Goal: Use online tool/utility: Utilize a website feature to perform a specific function

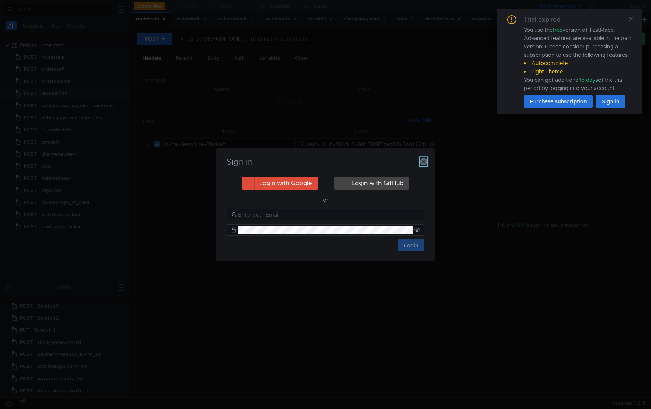
click at [424, 162] on icon "button" at bounding box center [424, 162] width 8 height 8
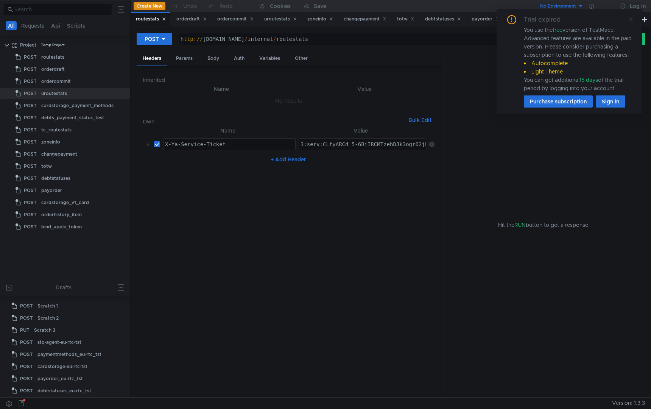
click at [631, 20] on icon at bounding box center [630, 19] width 5 height 5
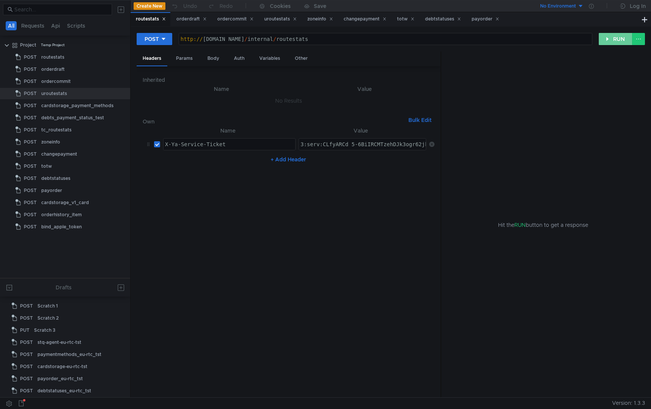
click at [617, 40] on button "RUN" at bounding box center [615, 39] width 34 height 12
click at [188, 18] on div "orderdraft" at bounding box center [191, 19] width 30 height 8
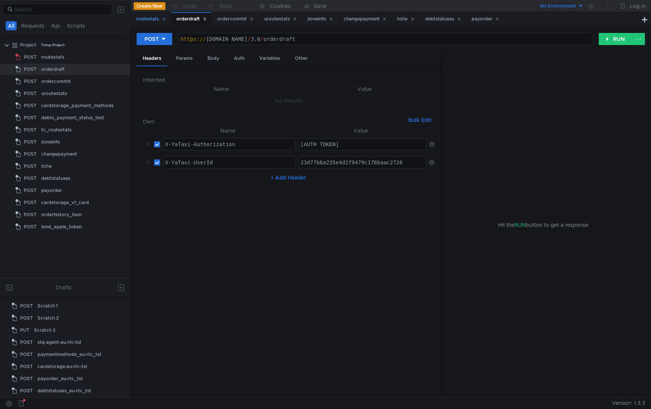
click at [150, 20] on div "routestats" at bounding box center [151, 19] width 30 height 8
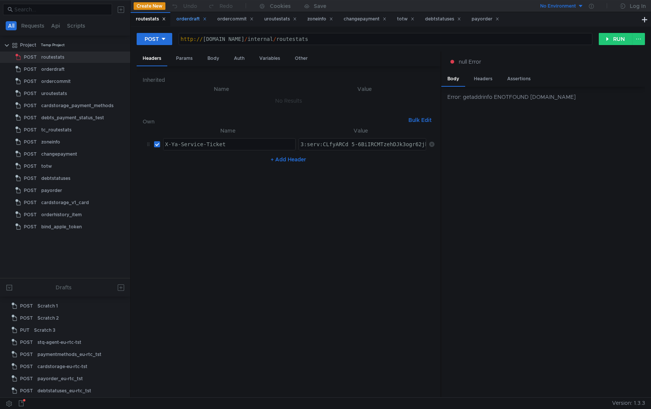
click at [191, 16] on div "orderdraft" at bounding box center [191, 19] width 30 height 8
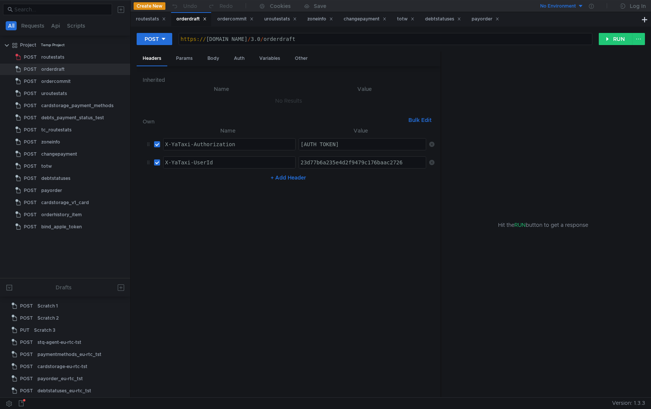
type textarea "[URL][DOMAIN_NAME]"
click at [326, 40] on div "https:// [DOMAIN_NAME] / 3.0 / orderdraft" at bounding box center [385, 45] width 413 height 18
drag, startPoint x: 292, startPoint y: 40, endPoint x: 158, endPoint y: 40, distance: 133.9
click at [158, 40] on div "POST [URL][DOMAIN_NAME] https:// [DOMAIN_NAME] / 3.0 / orderdraft ההההההההההההה…" at bounding box center [368, 39] width 462 height 13
click at [141, 19] on div "routestats" at bounding box center [151, 19] width 30 height 8
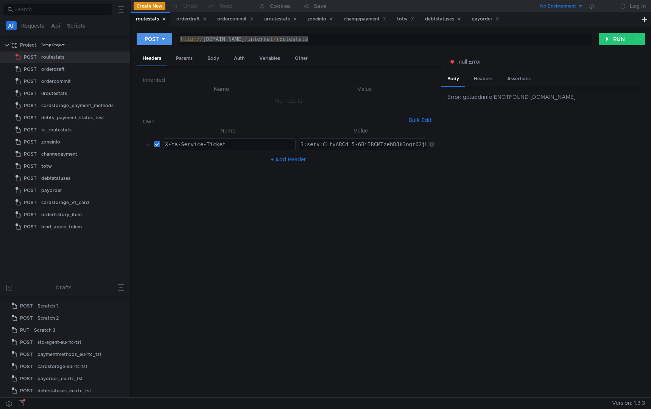
drag, startPoint x: 308, startPoint y: 39, endPoint x: 165, endPoint y: 38, distance: 143.0
click at [165, 38] on div "POST [URL][DOMAIN_NAME] http:// [DOMAIN_NAME] / internal / routestats ההההההההה…" at bounding box center [368, 39] width 462 height 13
paste textarea "s://[DOMAIN_NAME][URL]"
type textarea "[URL][DOMAIN_NAME]"
click at [608, 37] on button "RUN" at bounding box center [615, 39] width 34 height 12
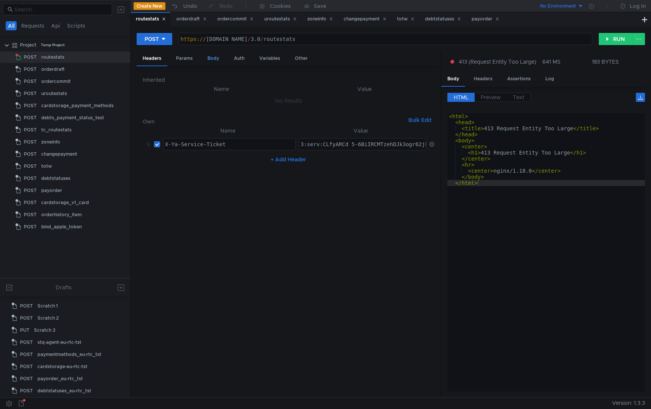
click at [209, 55] on div "Body" at bounding box center [213, 58] width 24 height 14
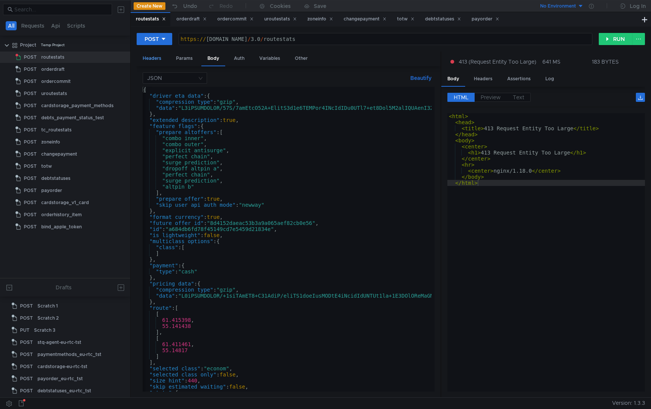
click at [154, 56] on div "Headers" at bounding box center [152, 58] width 31 height 14
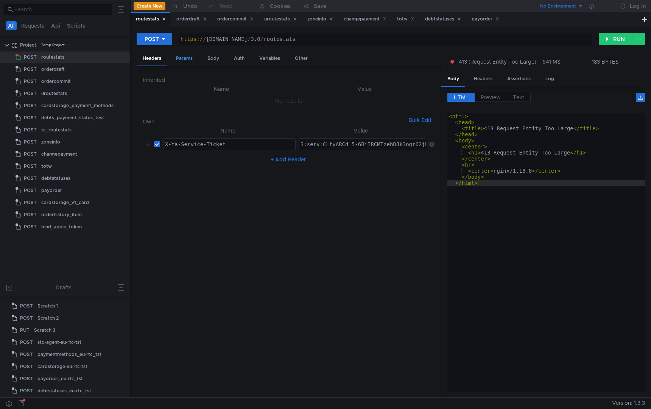
click at [186, 56] on div "Params" at bounding box center [184, 58] width 29 height 14
click at [277, 17] on div "uroutestats" at bounding box center [280, 19] width 33 height 8
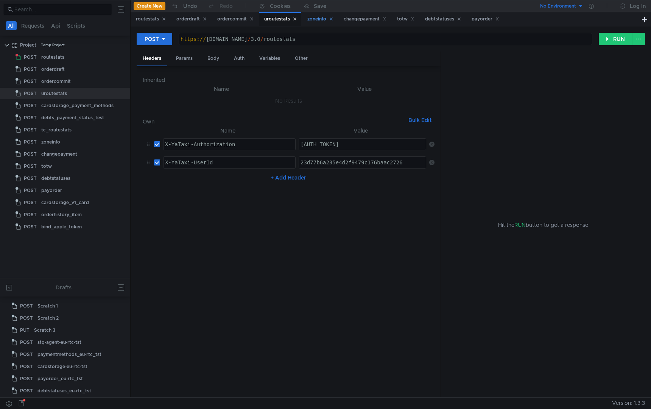
click at [321, 18] on div "zoneinfo" at bounding box center [320, 19] width 26 height 8
click at [613, 31] on div "POST https:// [DOMAIN_NAME] / 3.0 / zoneinfo הההההההההההההההההההההההההההההההההה…" at bounding box center [391, 211] width 520 height 370
click at [615, 39] on button "RUN" at bounding box center [615, 39] width 34 height 12
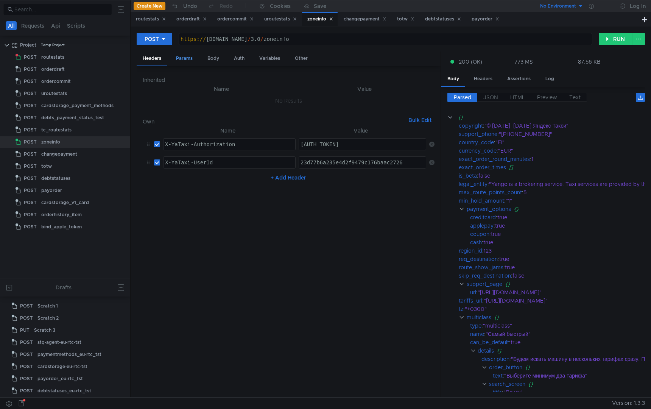
click at [187, 59] on div "Params" at bounding box center [184, 58] width 29 height 14
click at [213, 59] on div "Body" at bounding box center [213, 58] width 24 height 14
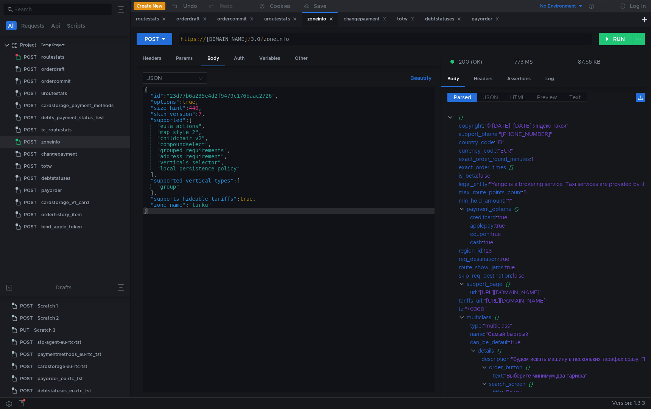
type textarea "[URL][DOMAIN_NAME]"
click at [322, 42] on div "https:// [DOMAIN_NAME] / 3.0 / zoneinfo" at bounding box center [385, 45] width 413 height 18
click at [646, 21] on button at bounding box center [644, 19] width 9 height 9
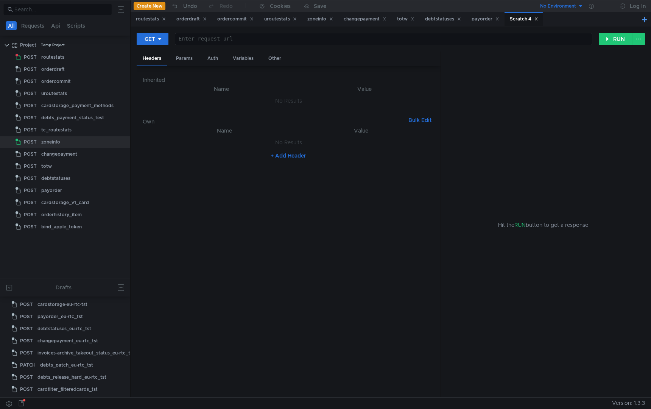
scroll to position [88, 0]
click at [48, 365] on div "Scratch 4" at bounding box center [45, 390] width 22 height 11
click at [123, 365] on div at bounding box center [117, 390] width 22 height 11
click at [119, 365] on icon at bounding box center [122, 390] width 6 height 6
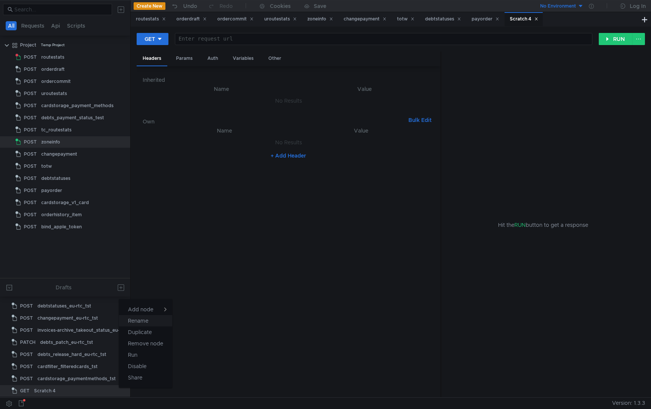
click at [152, 320] on button "Rename" at bounding box center [145, 320] width 53 height 11
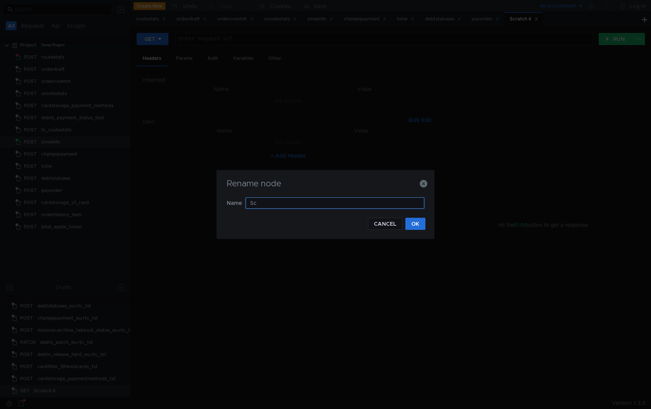
type input "S"
type input "[DEMOGRAPHIC_DATA]"
click at [414, 223] on button "OK" at bounding box center [415, 224] width 20 height 12
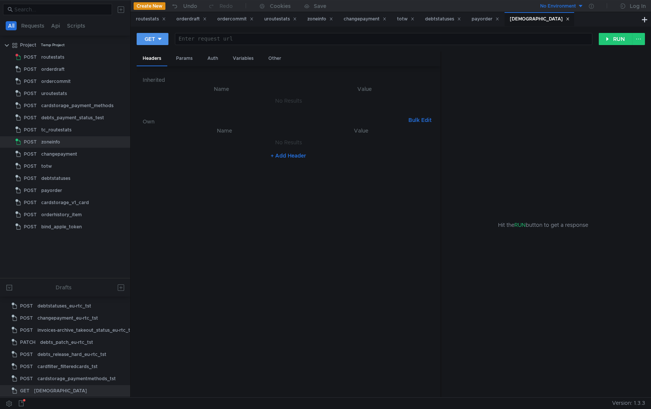
click at [159, 42] on div at bounding box center [159, 39] width 5 height 8
click at [151, 66] on li "POST" at bounding box center [153, 67] width 33 height 12
click at [365, 20] on div "changepayment" at bounding box center [364, 19] width 43 height 8
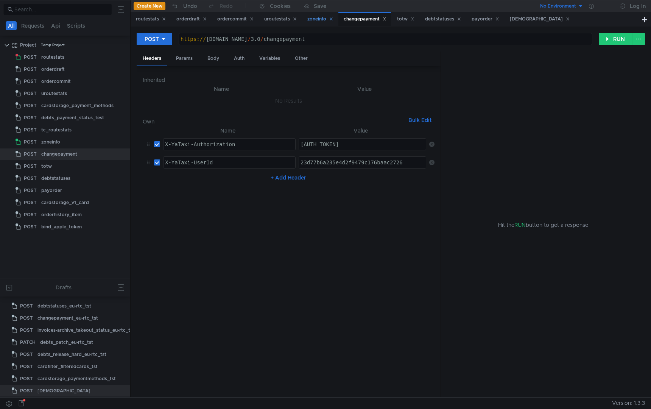
click at [316, 20] on div "zoneinfo" at bounding box center [320, 19] width 26 height 8
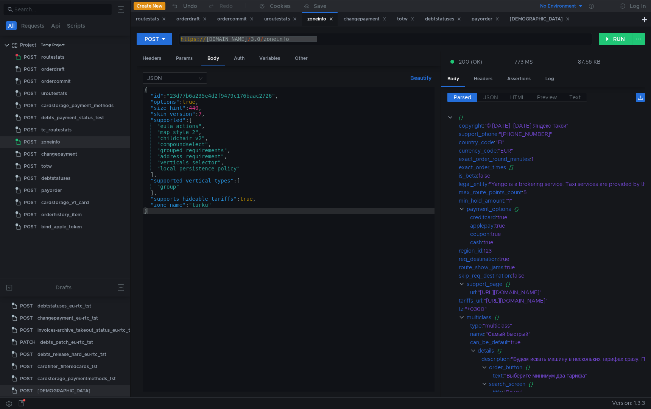
click at [272, 42] on div "https:// [DOMAIN_NAME] / 3.0 / zoneinfo" at bounding box center [385, 45] width 413 height 18
click at [533, 14] on div "[DEMOGRAPHIC_DATA]" at bounding box center [539, 19] width 70 height 14
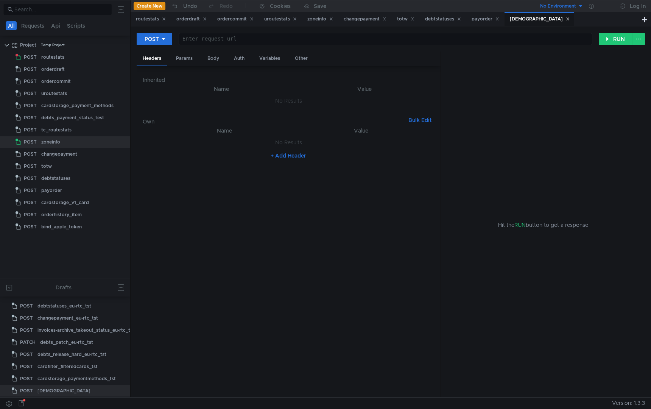
click at [378, 42] on div at bounding box center [385, 45] width 413 height 18
paste textarea "[URL][DOMAIN_NAME]"
click at [313, 40] on div "https:// [DOMAIN_NAME] / 3.0 / zoneinfo" at bounding box center [385, 45] width 413 height 18
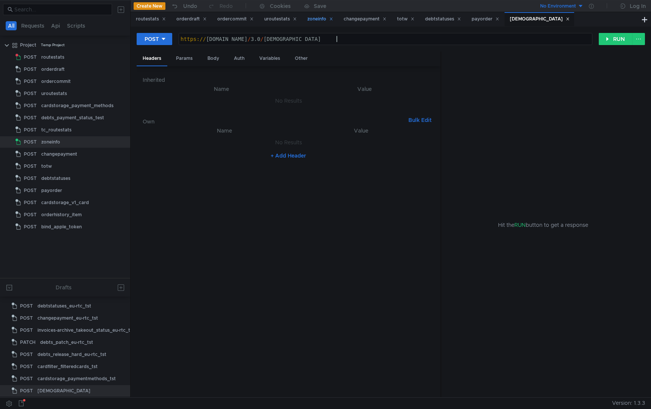
type textarea "[URL][DOMAIN_NAME]"
click at [316, 21] on div "zoneinfo" at bounding box center [320, 19] width 26 height 8
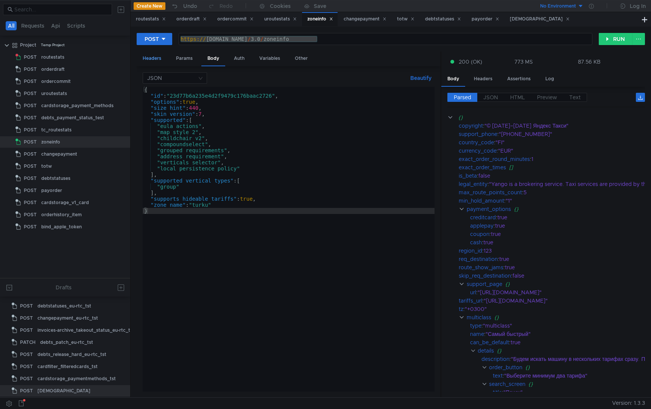
click at [157, 57] on div "Headers" at bounding box center [152, 58] width 31 height 14
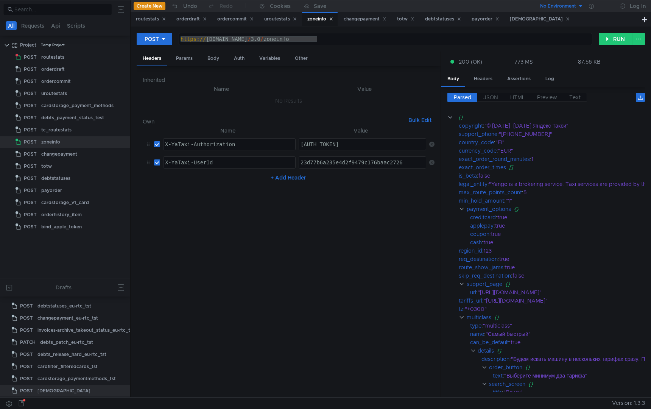
type textarea "[AUTH_TOKEN]"
click at [313, 145] on div "[AUTH_TOKEN]" at bounding box center [49, 150] width 756 height 18
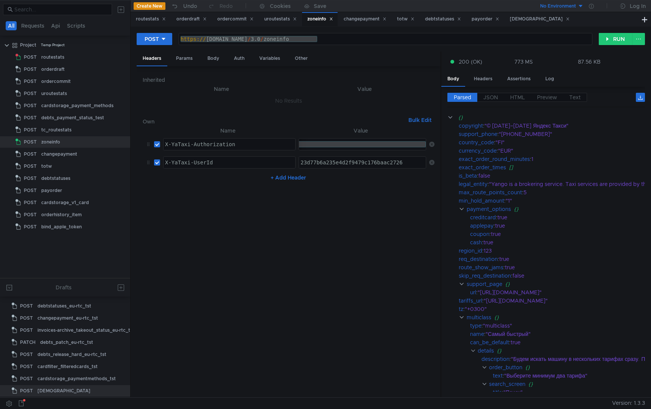
type textarea "X-YaTaxi-Authorization"
click at [238, 145] on div "X-YaTaxi-Authorization" at bounding box center [229, 150] width 132 height 18
click at [524, 18] on div "[DEMOGRAPHIC_DATA]" at bounding box center [540, 19] width 60 height 8
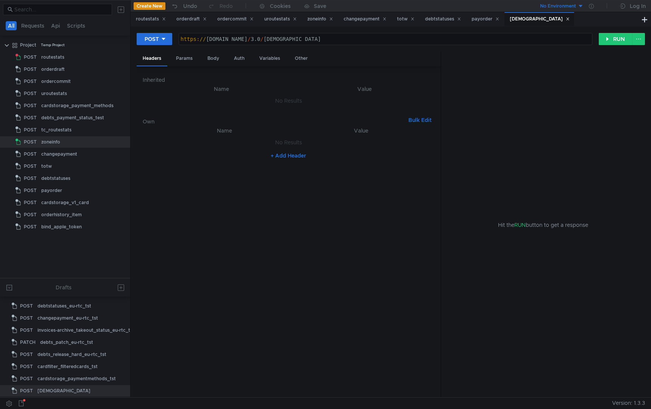
click at [305, 159] on button "+ Add Header" at bounding box center [288, 155] width 42 height 9
click at [301, 154] on div "+ Add Header" at bounding box center [289, 159] width 292 height 12
click at [264, 149] on div at bounding box center [229, 150] width 132 height 18
paste textarea "X-YaTaxi-Authorization"
type textarea "X-YaTaxi-Authorization"
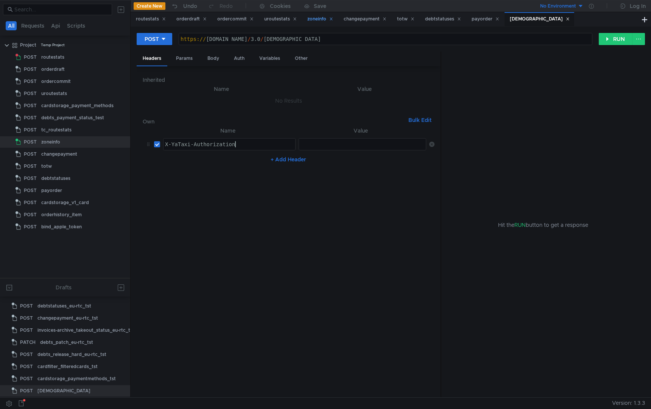
click at [319, 23] on div "zoneinfo" at bounding box center [320, 19] width 36 height 14
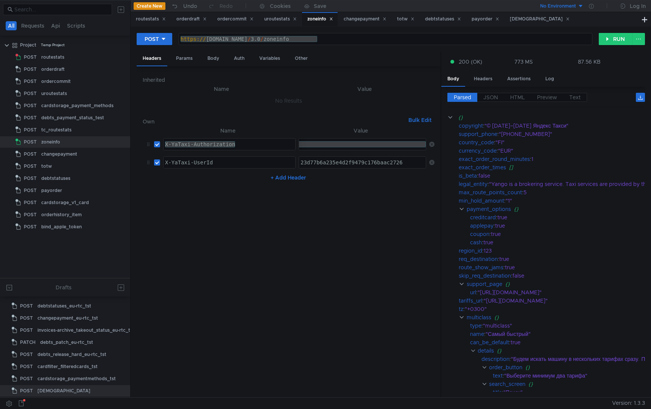
type textarea "X-YaTaxi-UserId"
click at [185, 166] on div "X-YaTaxi-UserId" at bounding box center [229, 168] width 132 height 18
click at [532, 23] on div "[DEMOGRAPHIC_DATA]" at bounding box center [539, 19] width 70 height 14
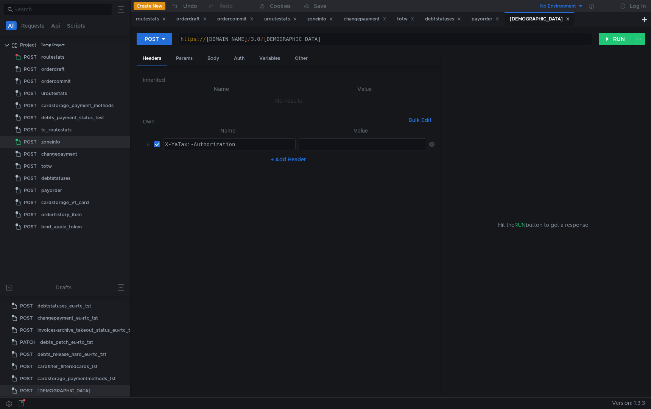
click at [294, 161] on button "+ Add Header" at bounding box center [288, 159] width 42 height 9
click at [211, 160] on div at bounding box center [229, 168] width 132 height 18
paste textarea "X-YaTaxi-UserId"
type textarea "X-YaTaxi-UserId"
click at [354, 19] on div "changepayment" at bounding box center [364, 19] width 43 height 8
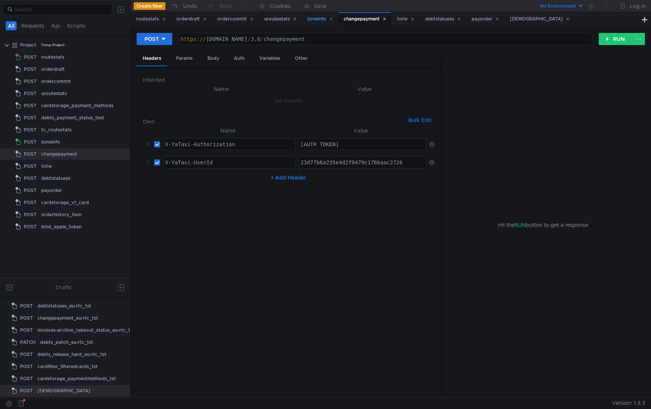
click at [311, 17] on div "zoneinfo" at bounding box center [320, 19] width 26 height 8
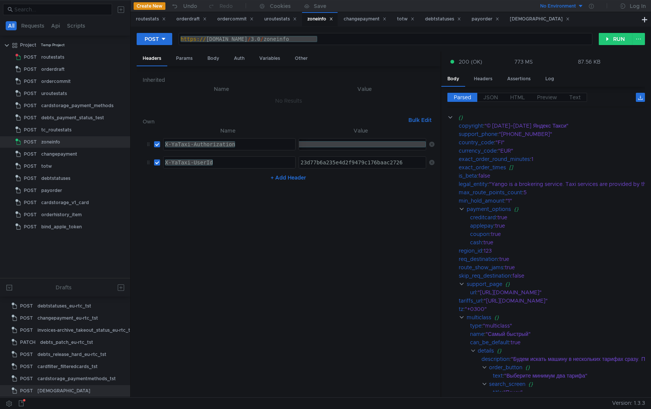
click at [311, 147] on div "[AUTH_TOKEN]" at bounding box center [49, 150] width 756 height 18
click at [542, 22] on div "[DEMOGRAPHIC_DATA]" at bounding box center [540, 19] width 60 height 8
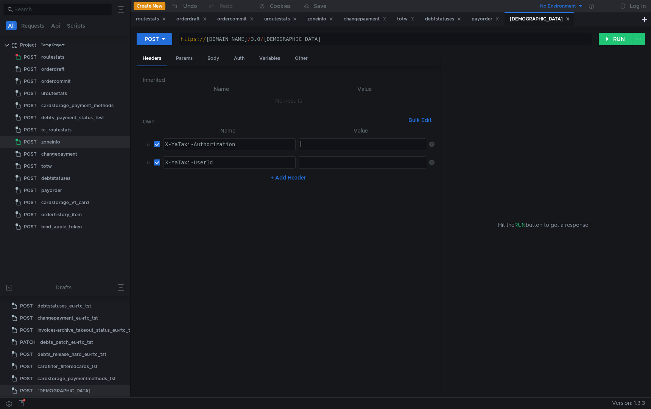
click at [319, 146] on div at bounding box center [363, 150] width 128 height 18
paste textarea "[AUTH_TOKEN]"
type textarea "[AUTH_TOKEN]"
click at [315, 19] on div "zoneinfo" at bounding box center [320, 19] width 26 height 8
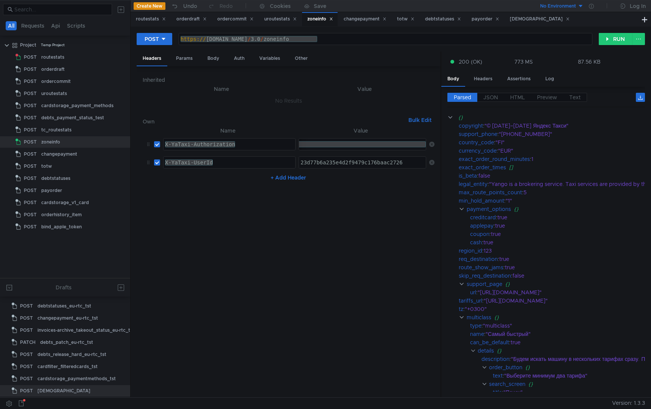
type textarea "23d77b6a235e4d2f9479c176baac2726"
click at [326, 163] on div "23d77b6a235e4d2f9479c176baac2726" at bounding box center [363, 168] width 128 height 18
click at [536, 18] on div "[DEMOGRAPHIC_DATA]" at bounding box center [540, 19] width 60 height 8
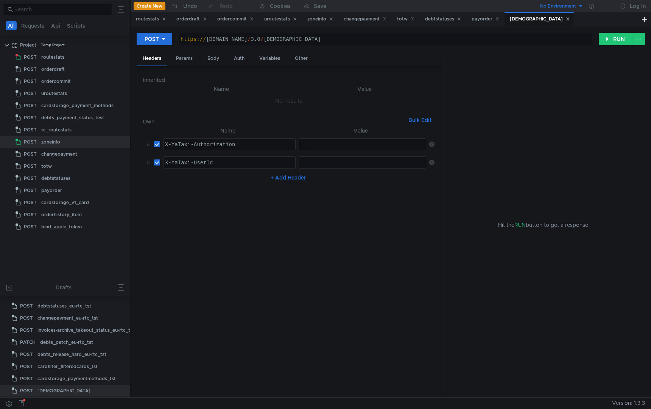
click at [322, 162] on div at bounding box center [363, 168] width 128 height 18
paste textarea "23d77b6a235e4d2f9479c176baac2726"
type textarea "23d77b6a235e4d2f9479c176baac2726"
click at [608, 37] on button "RUN" at bounding box center [615, 39] width 34 height 12
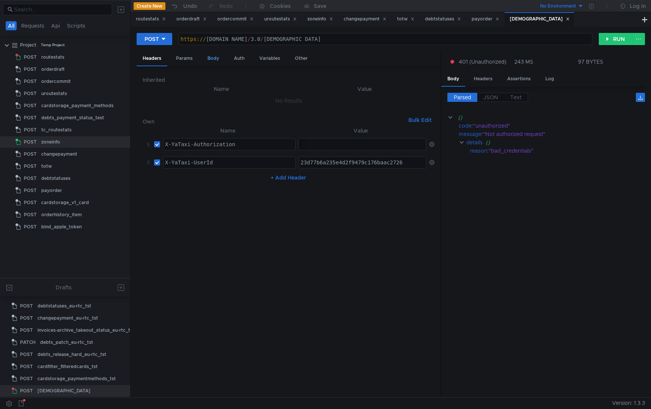
click at [219, 57] on div "Body" at bounding box center [213, 58] width 24 height 14
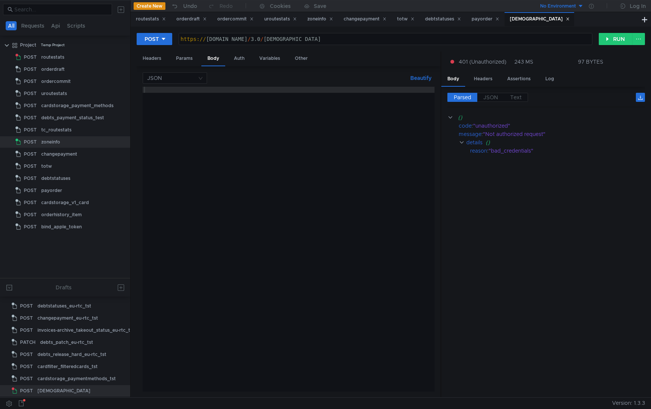
click at [226, 83] on div "JSON Beautify" at bounding box center [289, 77] width 292 height 11
click at [226, 93] on div at bounding box center [289, 245] width 292 height 317
type textarea "{"
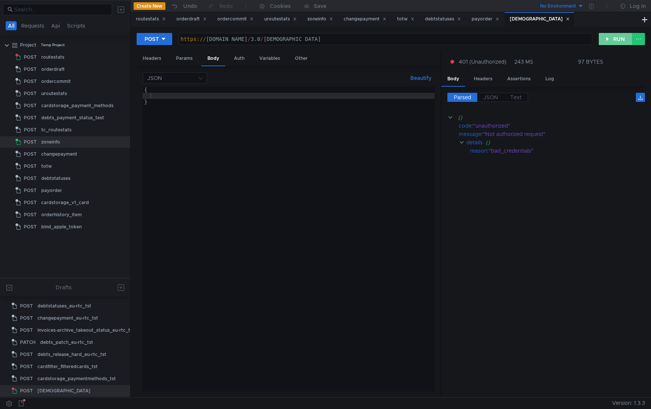
click at [606, 38] on button "RUN" at bounding box center [615, 39] width 34 height 12
click at [148, 59] on div "Headers" at bounding box center [152, 58] width 31 height 14
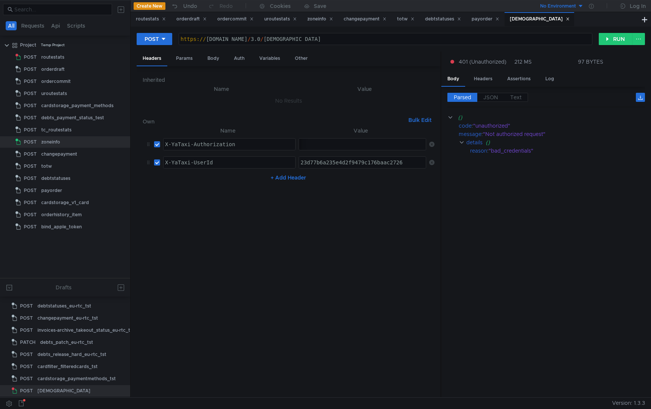
click at [311, 145] on div "[AUTH_TOKEN]" at bounding box center [49, 150] width 756 height 18
drag, startPoint x: 304, startPoint y: 144, endPoint x: 221, endPoint y: 144, distance: 83.2
click at [221, 144] on tr "X-YaTaxi-Authorization X-YaTaxi-Authorization ההההההההההההההההההההההההההההההההה…" at bounding box center [289, 144] width 292 height 18
click at [325, 151] on td "[AUTH_TOKEN] [AUTH_TOKEN] ההההההההההההההההההההההההההההההההההההההההההההההההההההה…" at bounding box center [360, 144] width 131 height 18
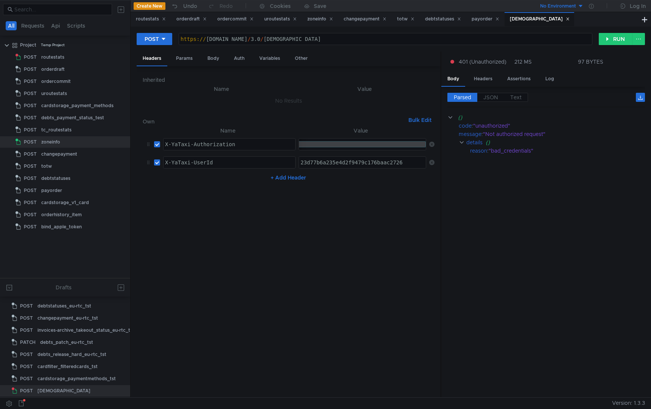
drag, startPoint x: 321, startPoint y: 143, endPoint x: 552, endPoint y: 167, distance: 232.4
click at [552, 167] on as-split "Headers Params Body Auth Variables Other Inherited Name Value No Results Own Bu…" at bounding box center [391, 224] width 508 height 346
paste textarea "55684641.1755598241730.2.0.10113863.PT3ZsjpbCzhwH8kI.eWXt52CvWsvhauaWbYkGkos_Ny…"
type textarea "[AUTH_TOKEN]"
click at [612, 44] on button "RUN" at bounding box center [615, 39] width 34 height 12
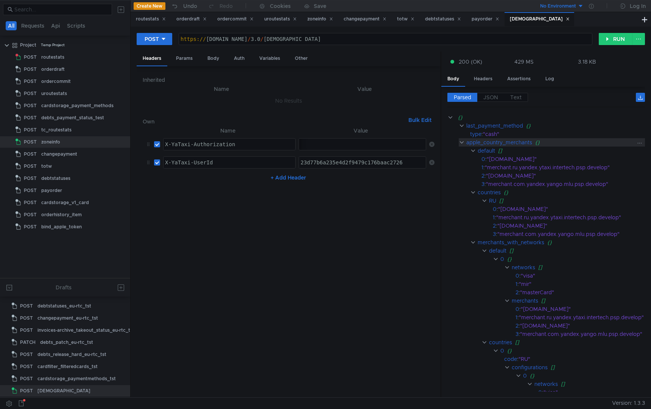
click at [462, 140] on clr-icon at bounding box center [461, 142] width 6 height 6
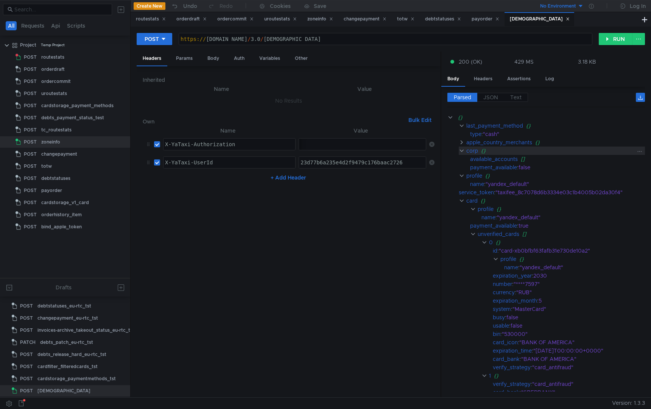
click at [462, 149] on clr-icon at bounding box center [461, 151] width 6 height 6
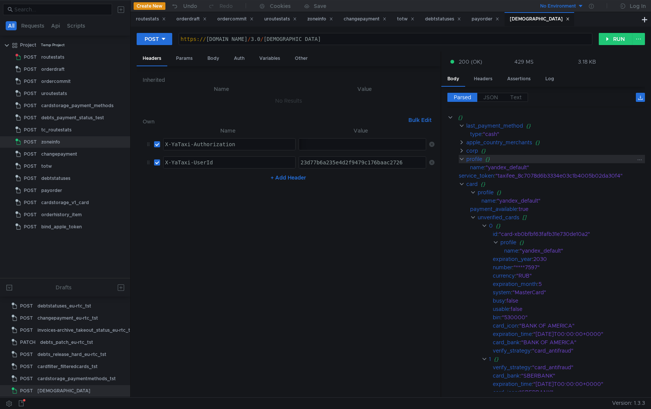
click at [461, 159] on clr-icon at bounding box center [461, 159] width 6 height 6
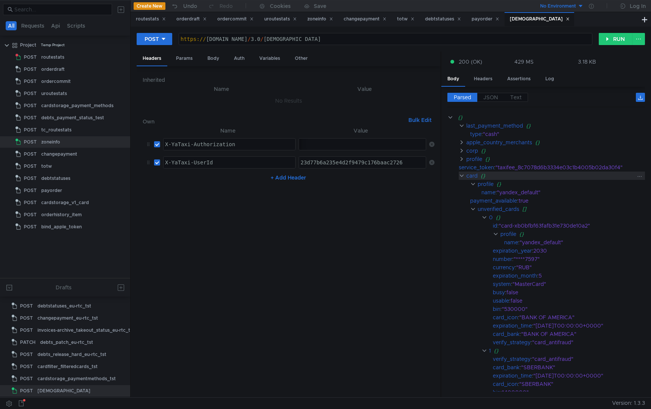
click at [461, 174] on clr-icon at bounding box center [461, 175] width 6 height 6
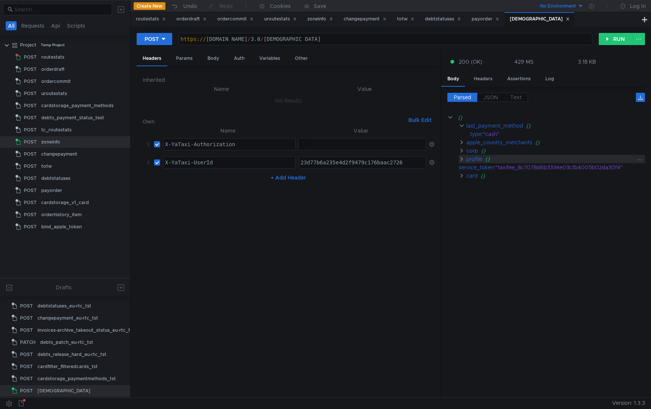
click at [464, 158] on clr-icon at bounding box center [461, 159] width 6 height 6
click at [464, 176] on clr-icon at bounding box center [461, 175] width 6 height 6
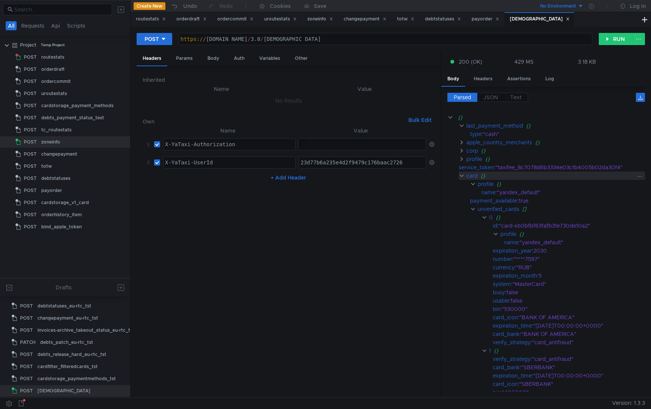
click at [464, 176] on clr-icon at bounding box center [461, 175] width 6 height 6
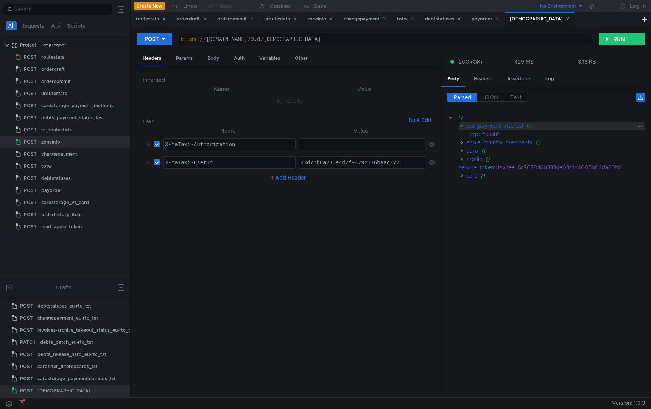
click at [464, 128] on clr-icon at bounding box center [461, 126] width 6 height 6
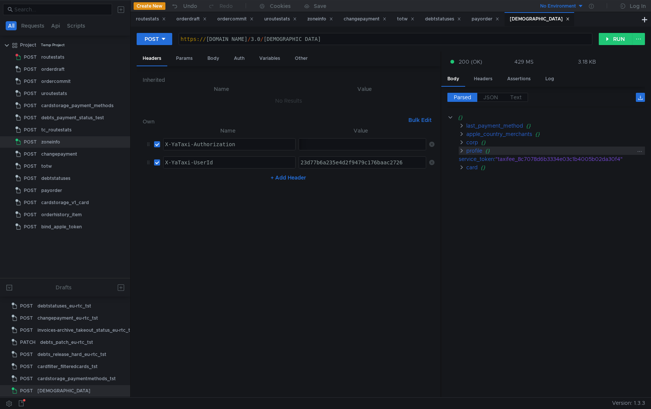
click at [464, 150] on clr-icon at bounding box center [461, 151] width 6 height 6
click at [464, 160] on div "service_token" at bounding box center [475, 159] width 35 height 8
click at [463, 169] on clr-icon at bounding box center [461, 167] width 6 height 6
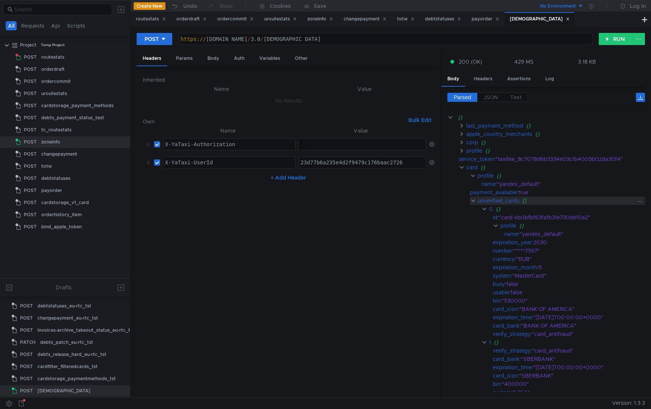
click at [471, 202] on clr-icon at bounding box center [473, 200] width 6 height 6
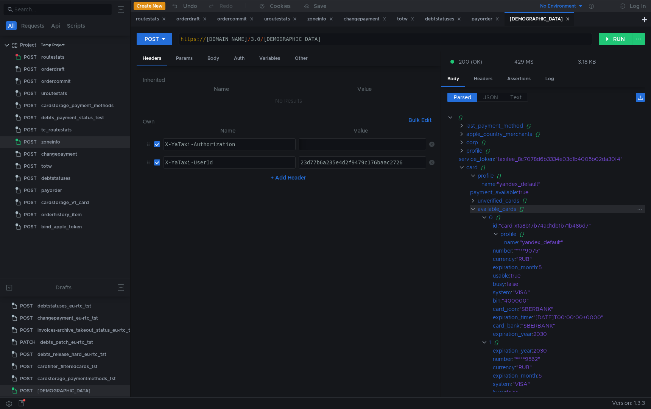
click at [472, 213] on div "available_cards []" at bounding box center [557, 209] width 175 height 8
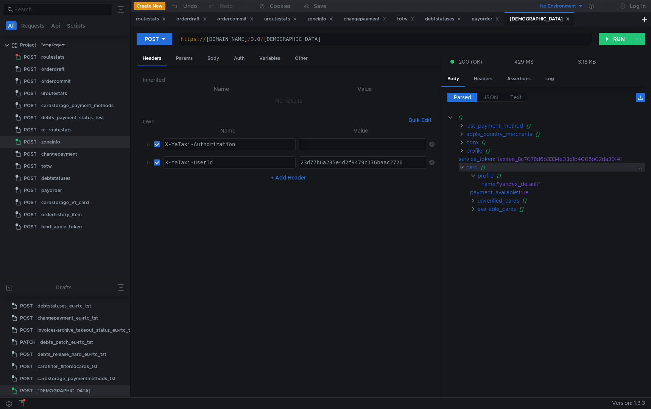
click at [476, 171] on div "card" at bounding box center [471, 167] width 11 height 8
click at [210, 61] on div "Body" at bounding box center [213, 58] width 24 height 14
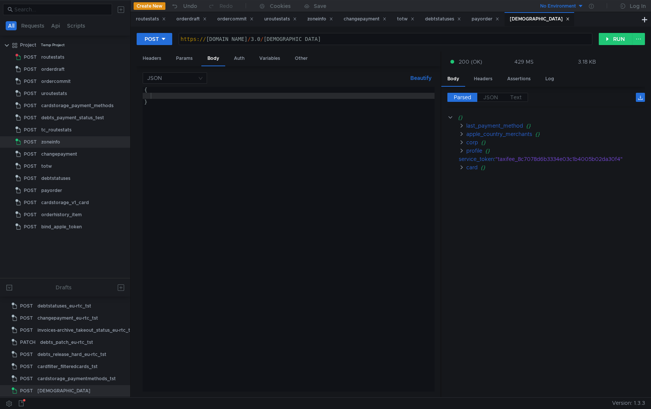
click at [174, 98] on div "{ }" at bounding box center [289, 245] width 292 height 317
paste textarea ""location":[[GEOGRAPHIC_DATA]]"
type textarea ""location":[[GEOGRAPHIC_DATA]]"
click at [605, 37] on button "RUN" at bounding box center [615, 39] width 34 height 12
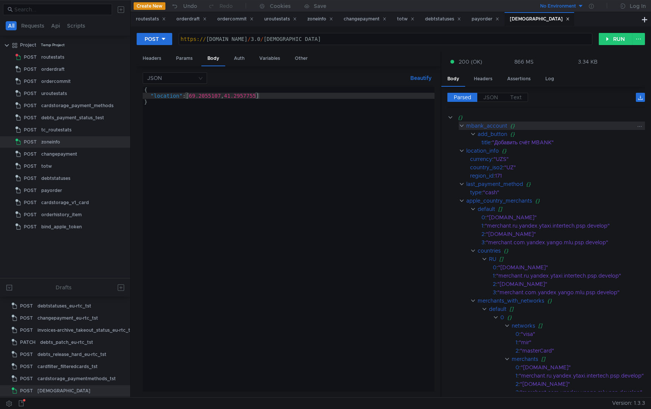
click at [462, 128] on clr-icon at bounding box center [461, 126] width 6 height 6
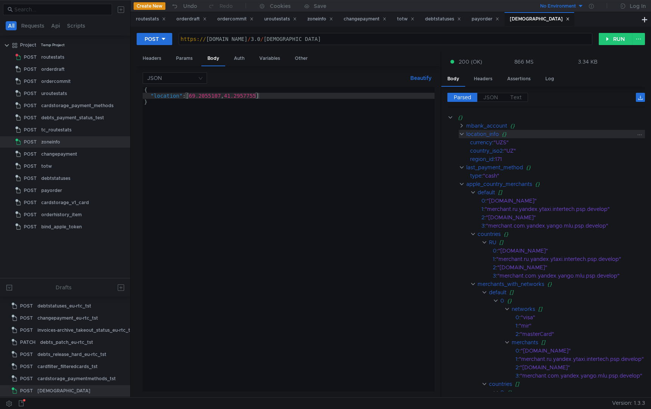
click at [462, 137] on div "location_info {}" at bounding box center [556, 134] width 196 height 8
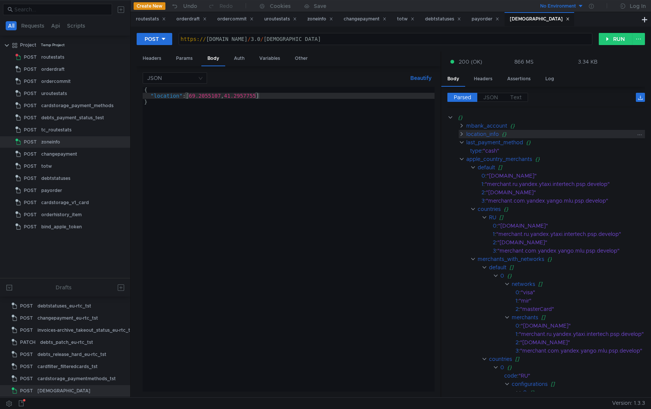
click at [466, 131] on div "location_info" at bounding box center [482, 134] width 33 height 8
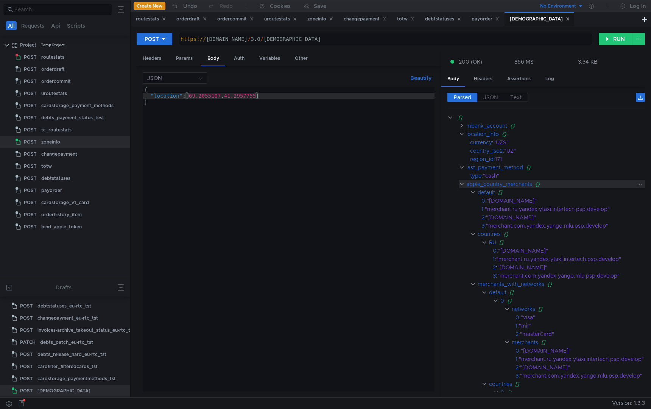
click at [463, 186] on clr-icon at bounding box center [461, 184] width 6 height 6
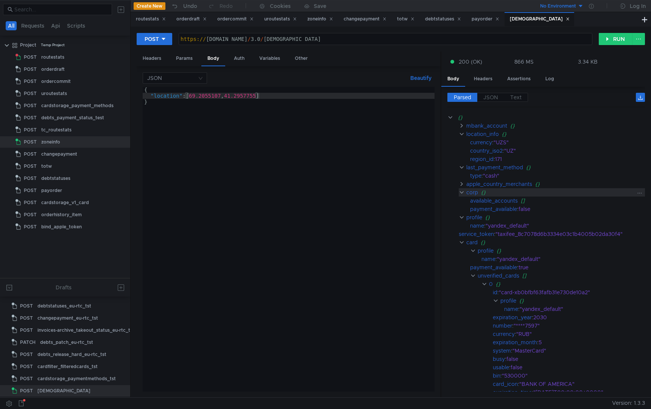
click at [463, 192] on clr-icon at bounding box center [461, 192] width 6 height 6
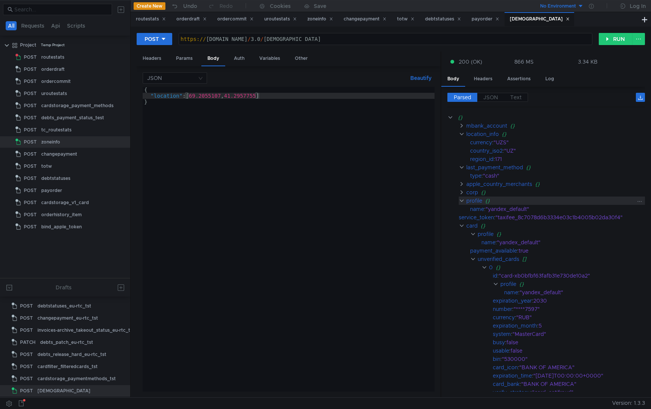
click at [462, 201] on clr-icon at bounding box center [461, 200] width 6 height 6
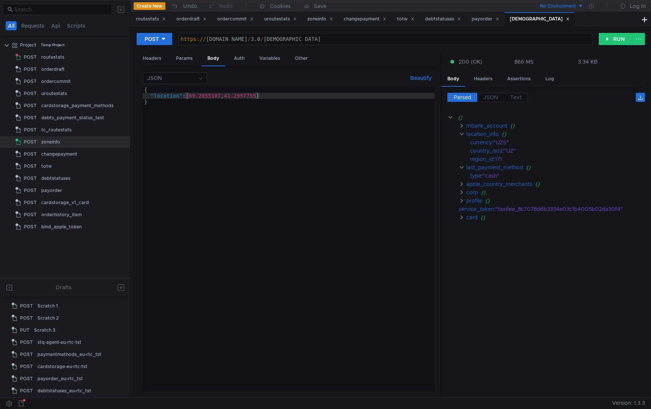
scroll to position [88, 0]
